Goal: Task Accomplishment & Management: Manage account settings

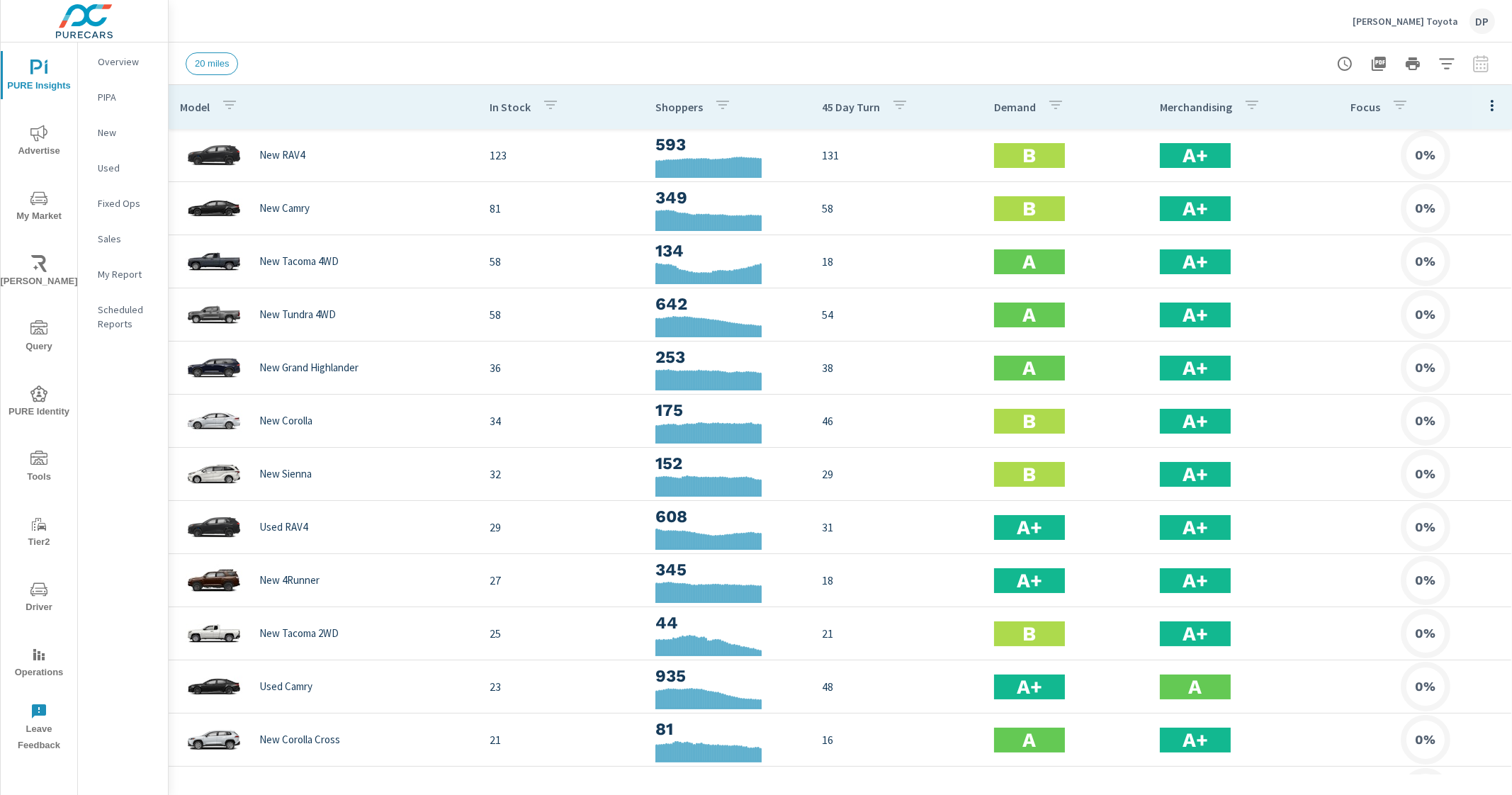
click at [1484, 97] on icon "button" at bounding box center [1492, 106] width 17 height 17
click at [1405, 334] on span "Customize columns..." at bounding box center [1447, 329] width 89 height 15
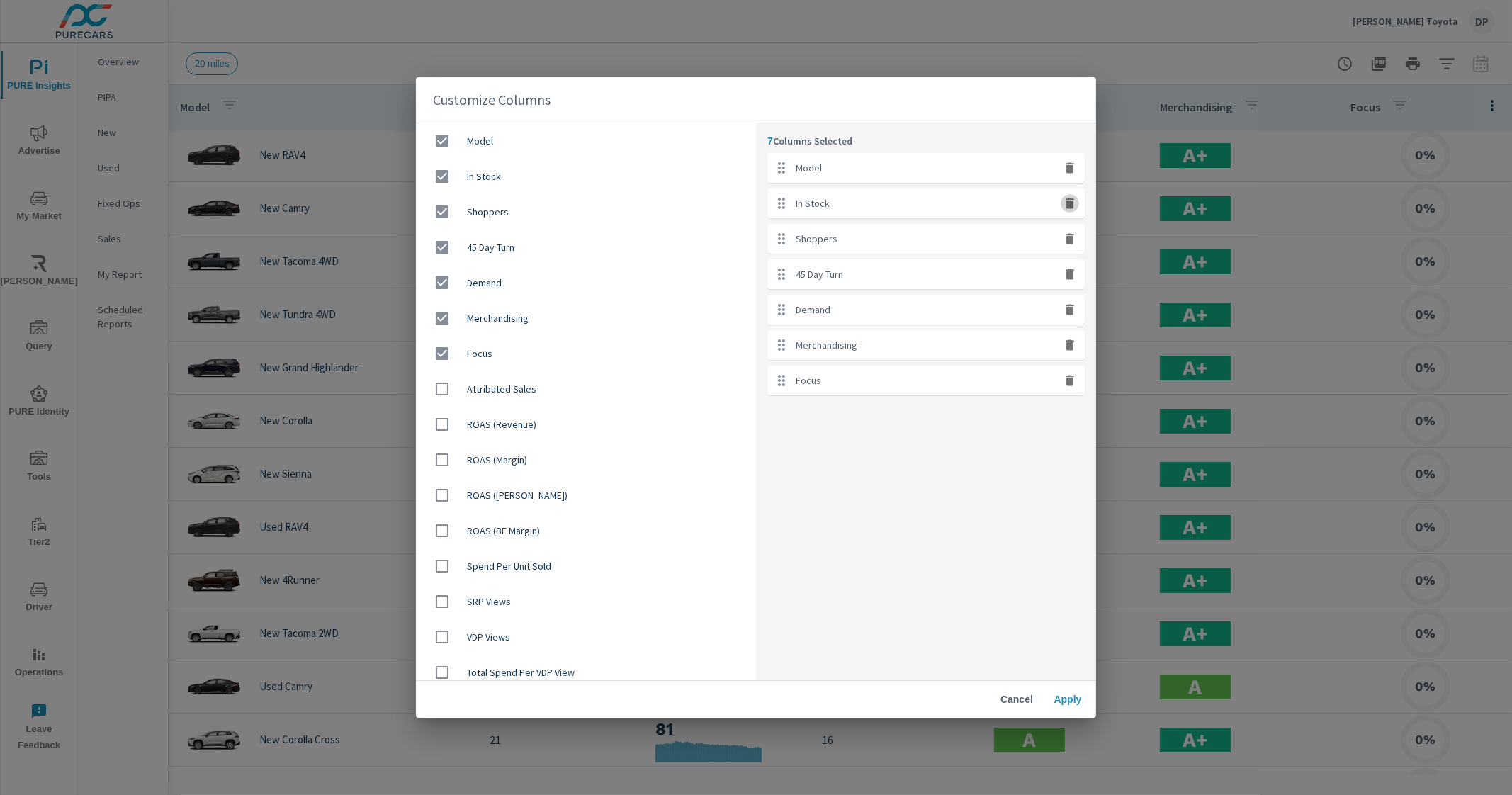
click at [1074, 211] on button "button" at bounding box center [1070, 204] width 18 height 18
checkbox input "false"
click at [1074, 211] on button "button" at bounding box center [1070, 204] width 18 height 18
checkbox input "false"
click at [1074, 211] on button "button" at bounding box center [1070, 204] width 18 height 18
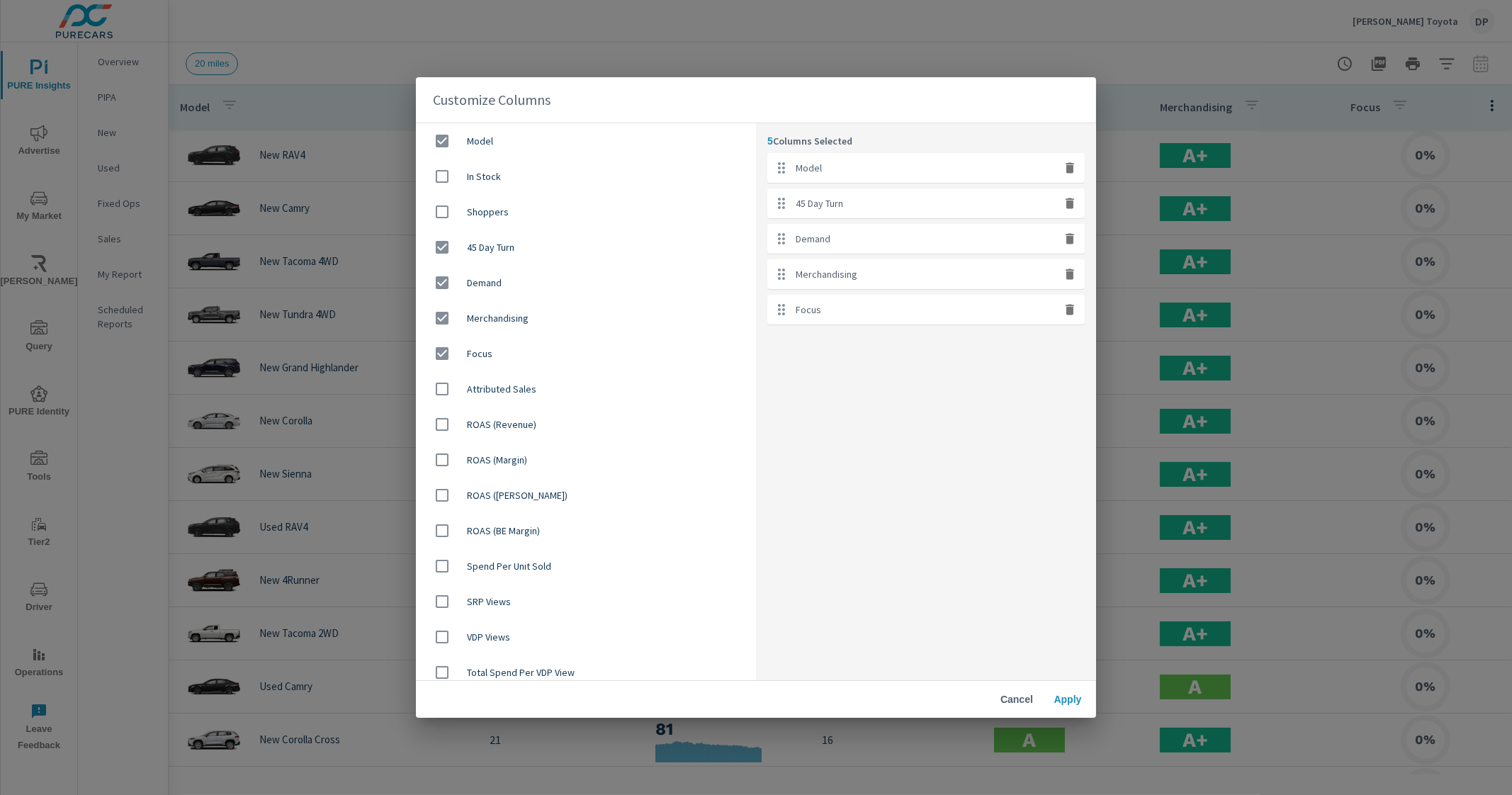
checkbox input "false"
click at [1074, 211] on button "button" at bounding box center [1070, 204] width 18 height 18
checkbox input "false"
click at [1074, 211] on button "button" at bounding box center [1070, 204] width 18 height 18
checkbox input "false"
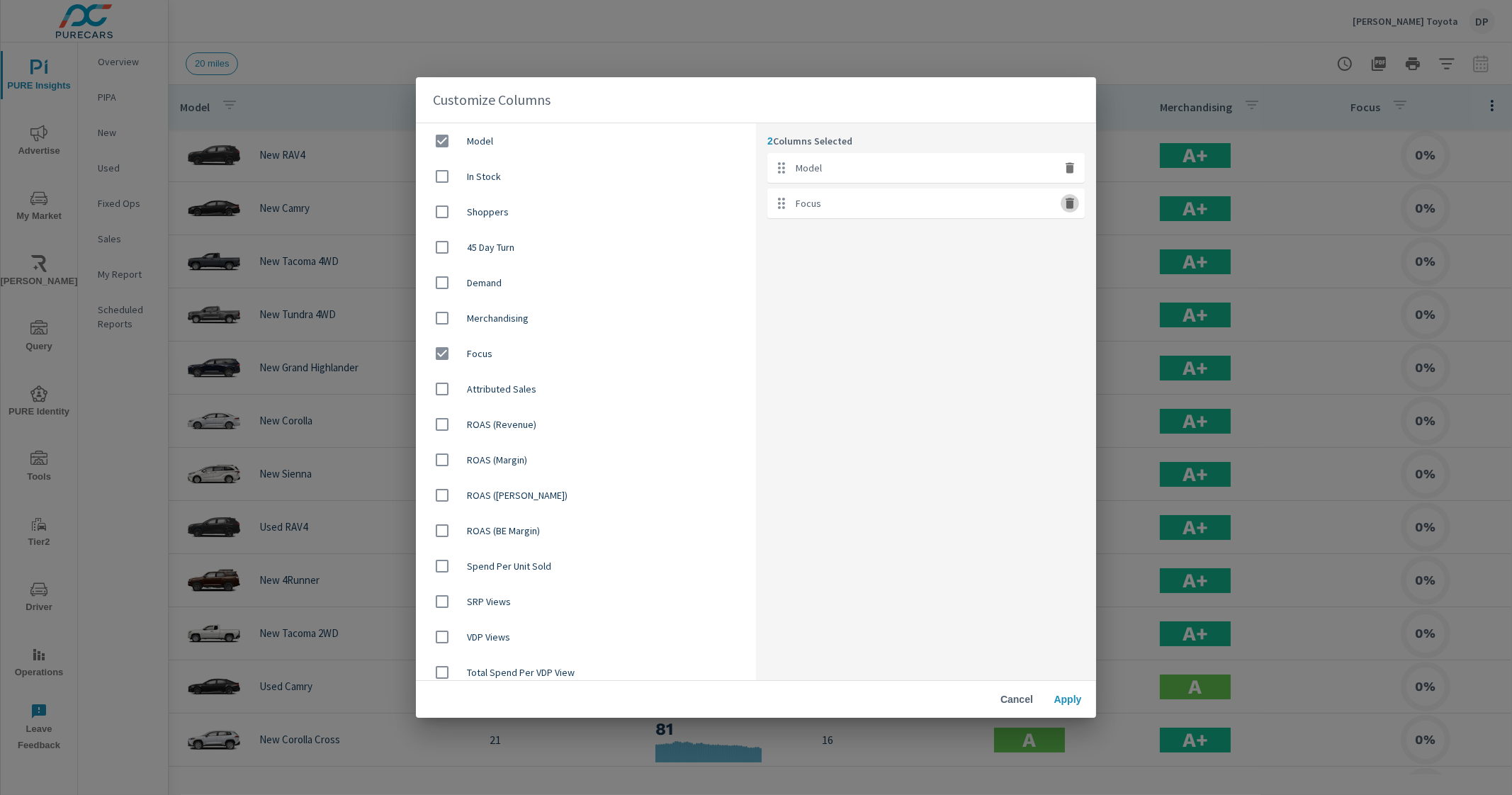
click at [1074, 211] on button "button" at bounding box center [1070, 204] width 18 height 18
checkbox input "false"
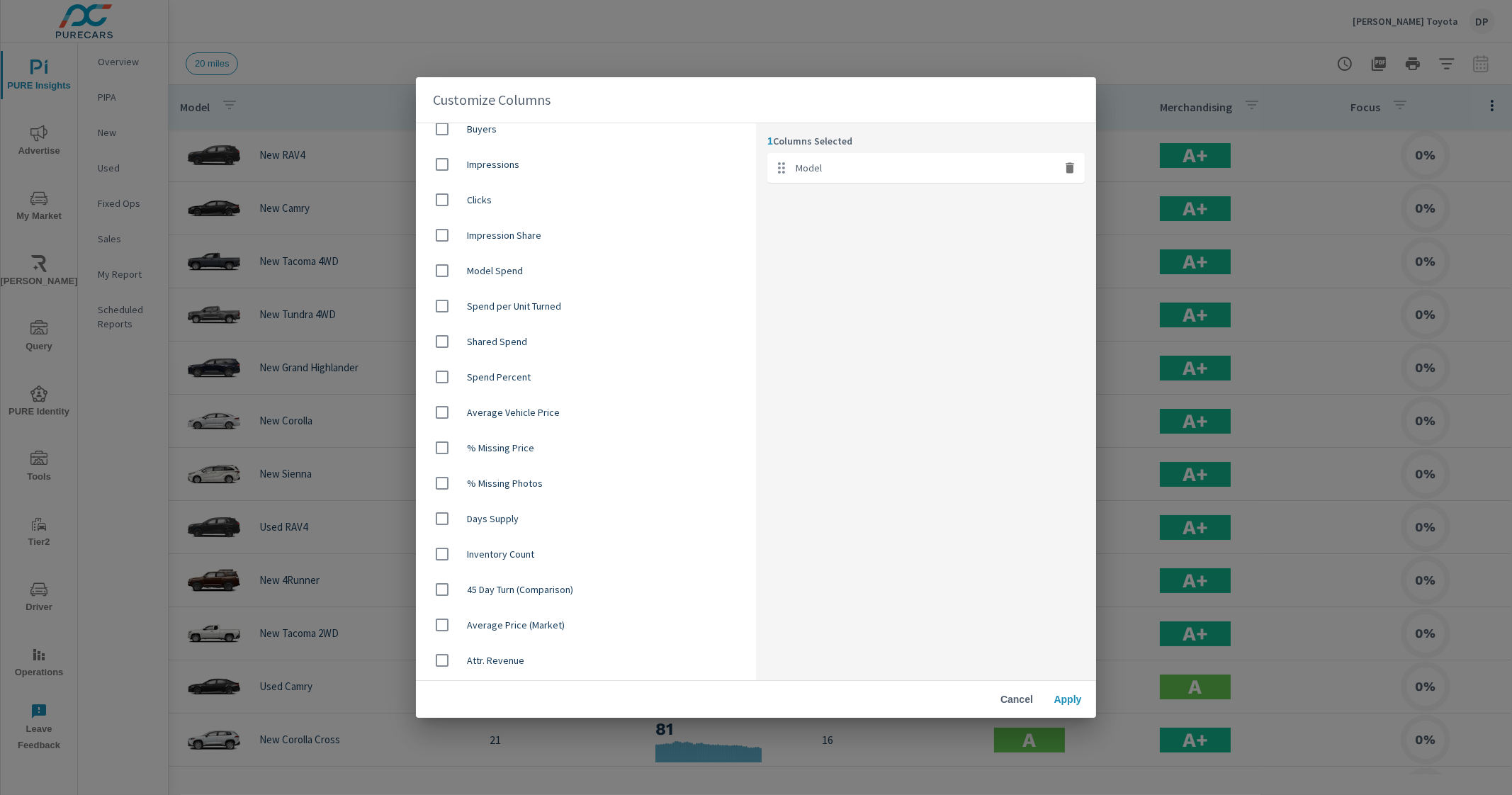
scroll to position [711, 0]
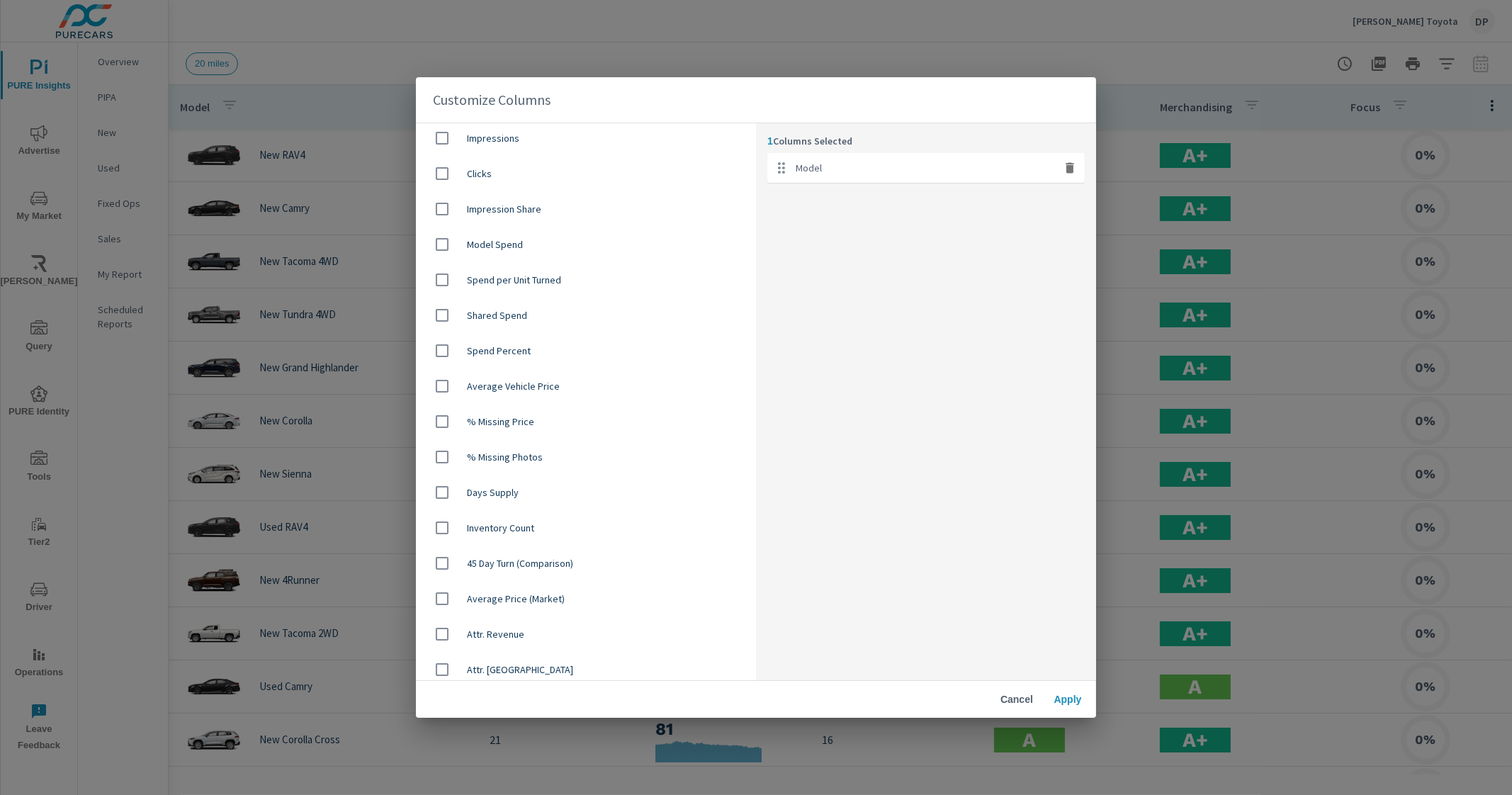
click at [430, 391] on input "checkbox" at bounding box center [442, 386] width 30 height 30
checkbox input "true"
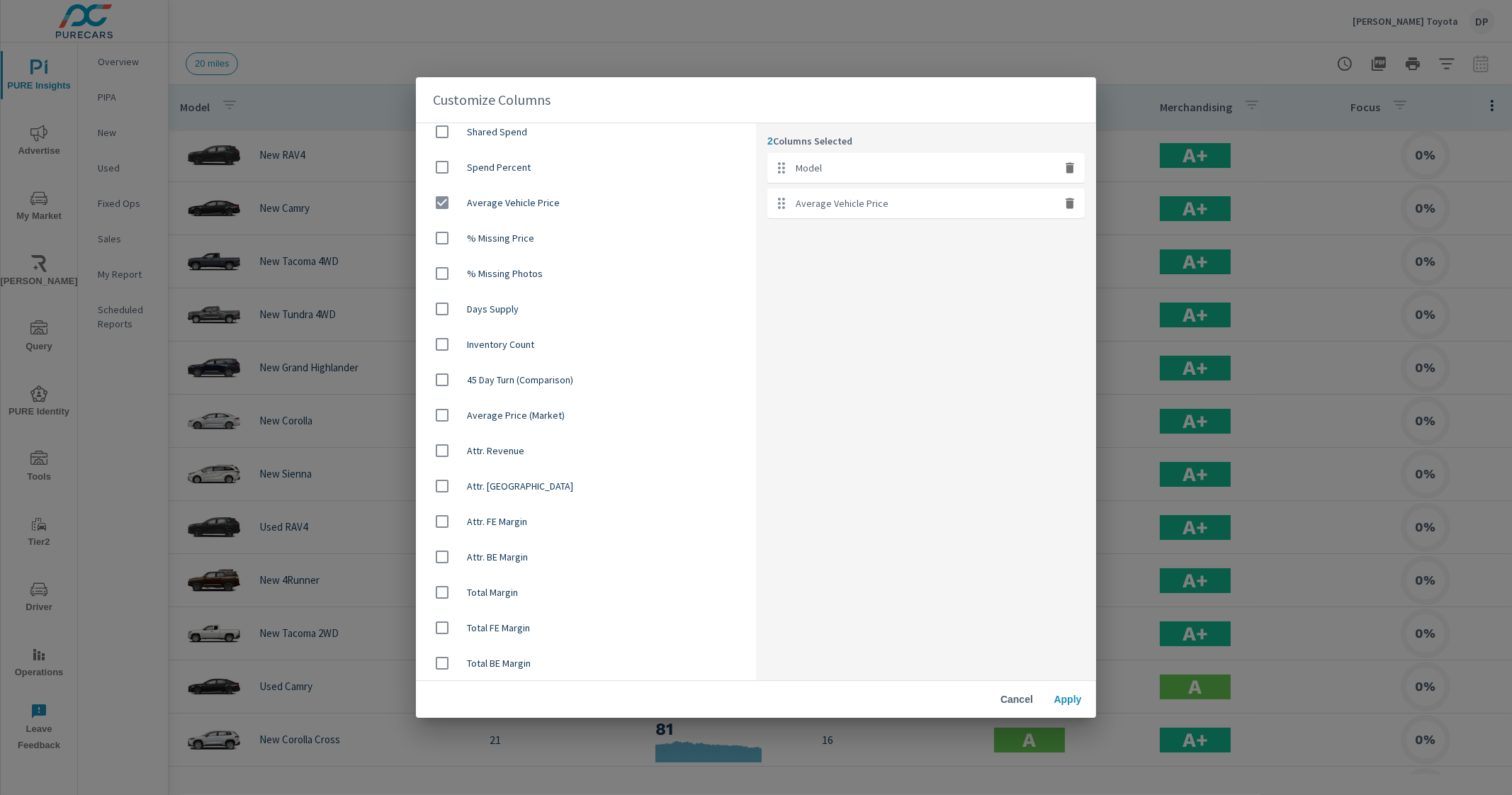
click at [556, 418] on span "Average Price (Market)" at bounding box center [606, 416] width 277 height 15
checkbox input "true"
click at [1061, 705] on span "Apply" at bounding box center [1067, 699] width 34 height 13
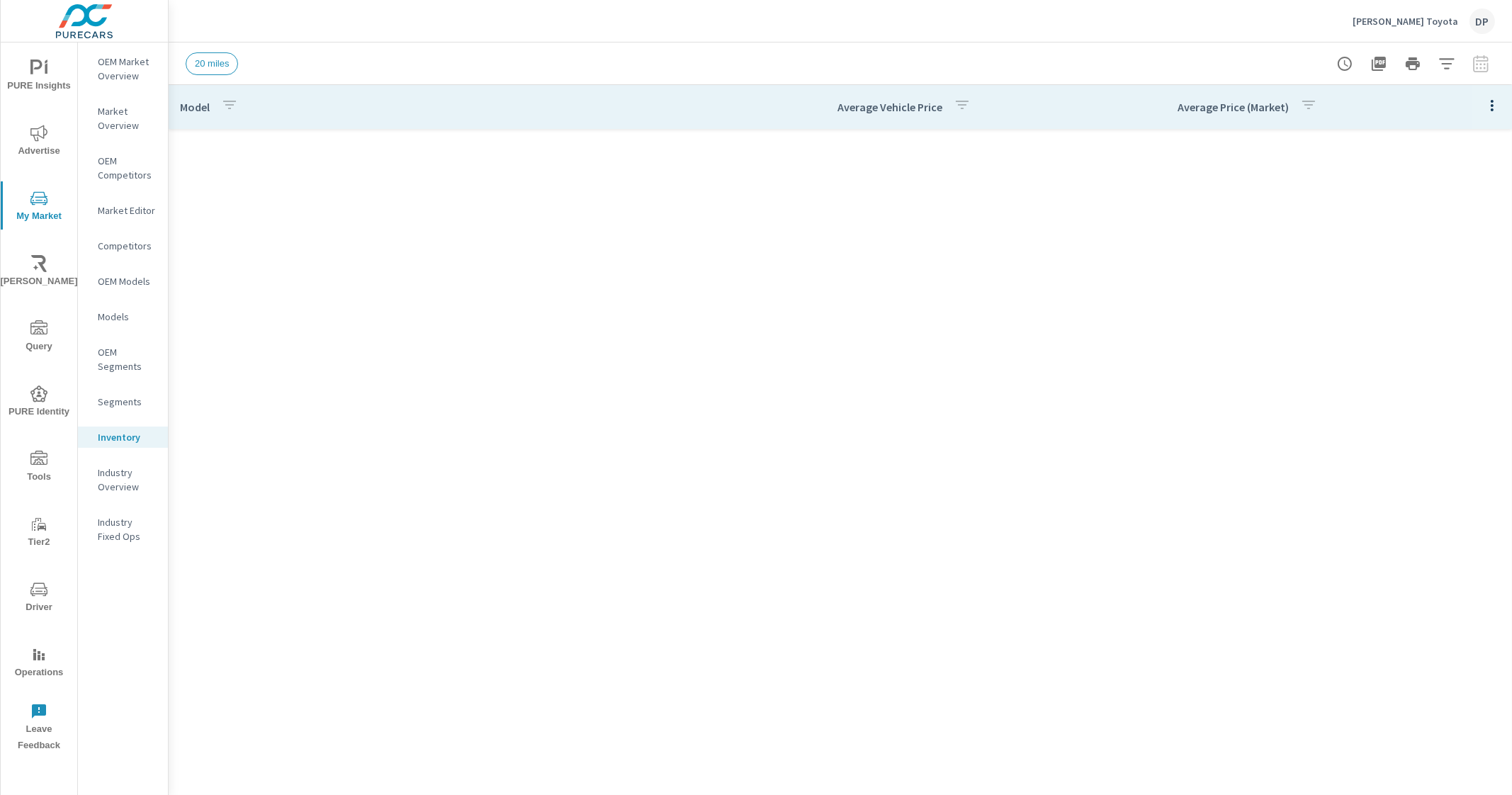
scroll to position [1169, 0]
